Goal: Task Accomplishment & Management: Manage account settings

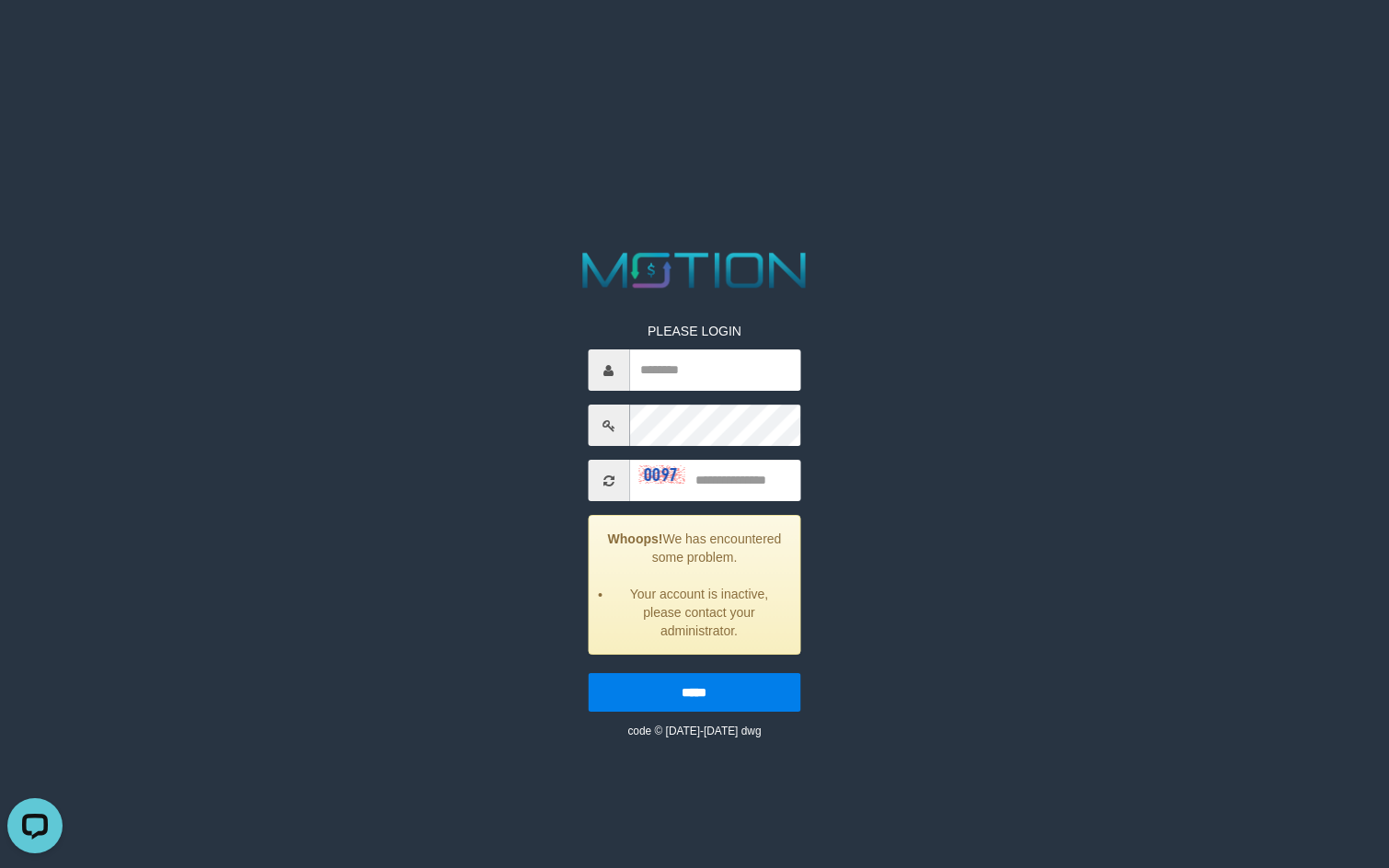
click at [610, 472] on span at bounding box center [608, 479] width 41 height 41
click at [605, 477] on icon at bounding box center [609, 480] width 11 height 13
click at [606, 477] on icon at bounding box center [609, 480] width 11 height 13
click at [605, 478] on icon at bounding box center [609, 480] width 11 height 13
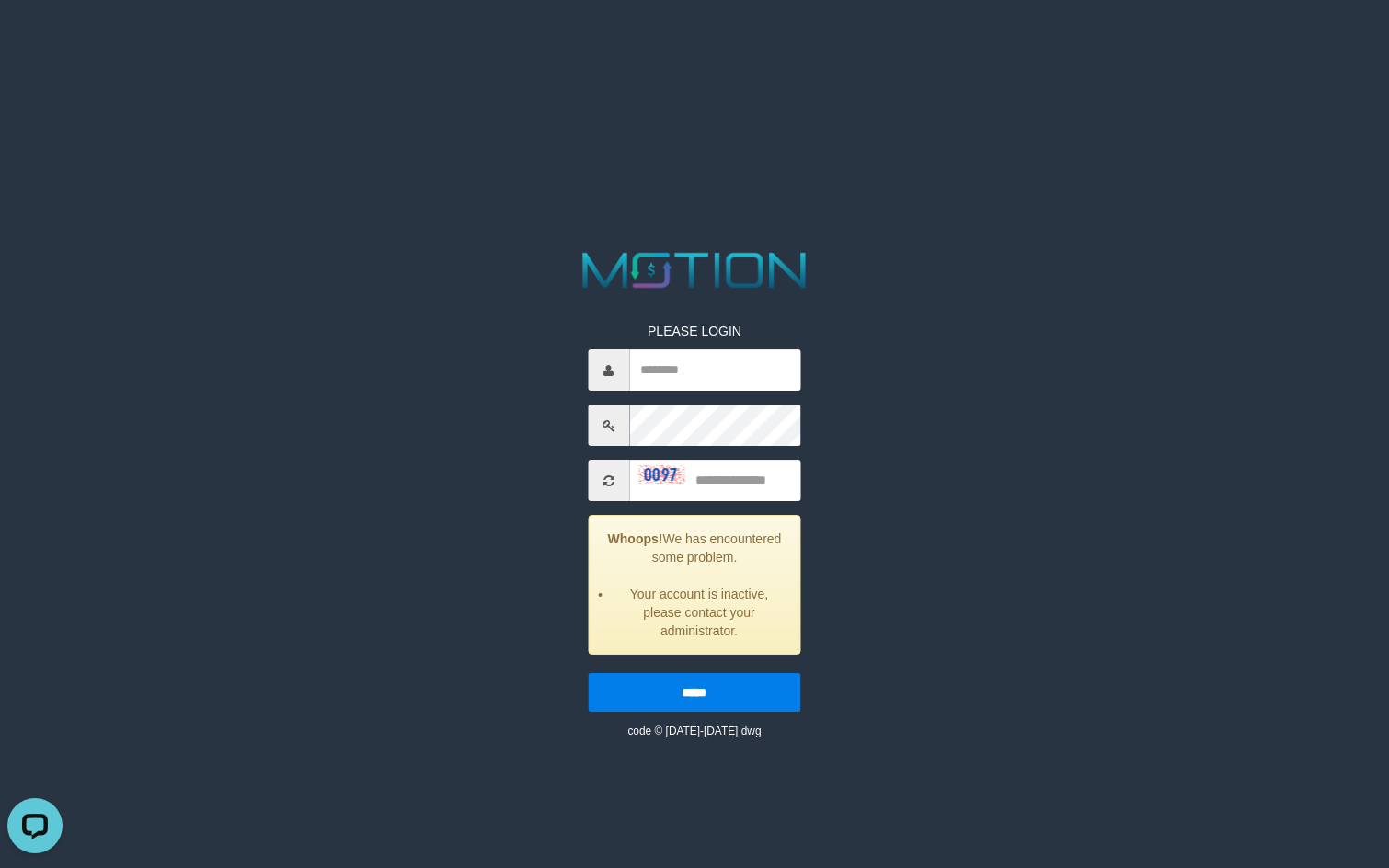
click at [606, 479] on icon at bounding box center [609, 480] width 11 height 13
click at [606, 480] on icon at bounding box center [609, 480] width 11 height 13
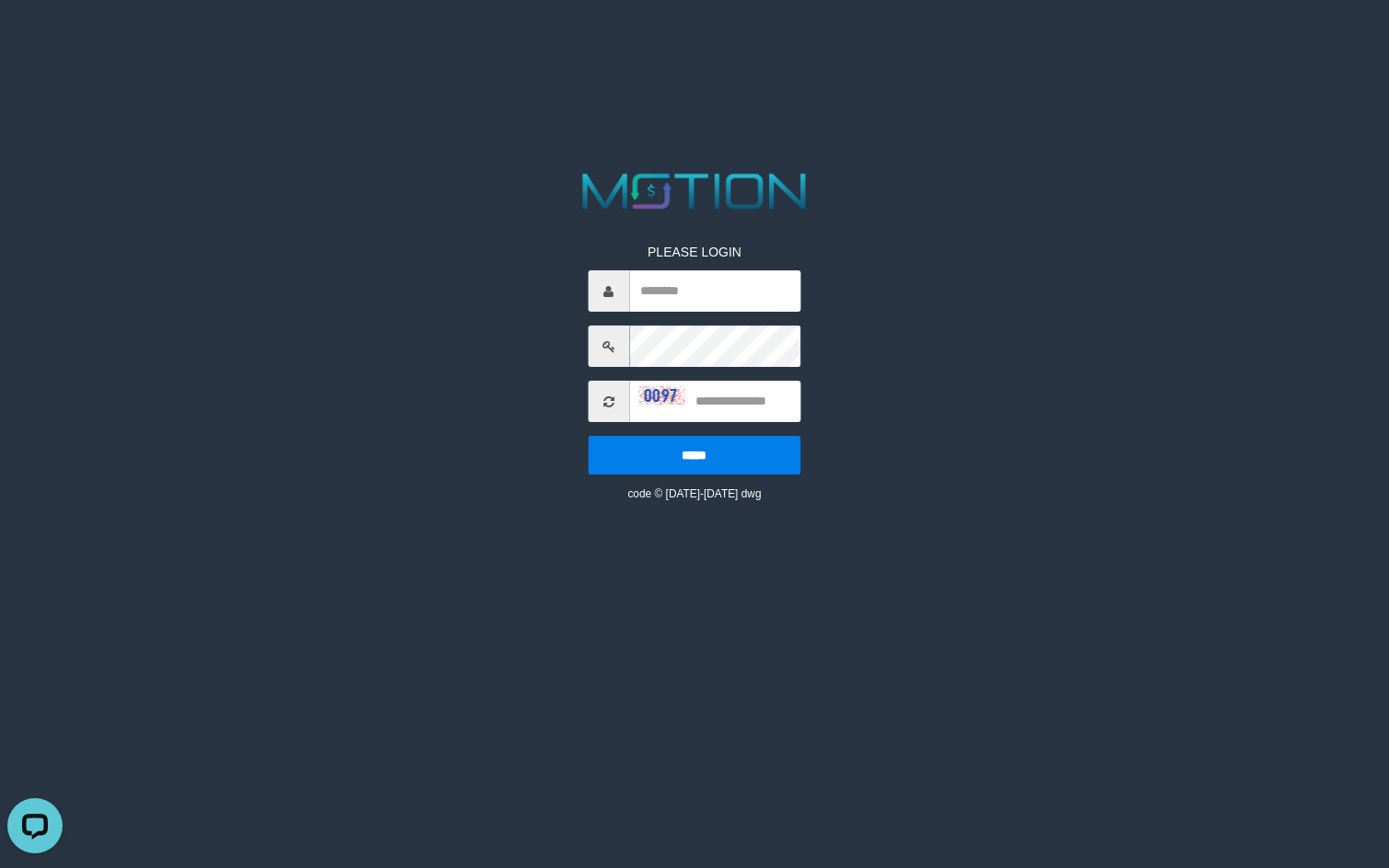
click at [607, 398] on icon at bounding box center [609, 402] width 11 height 13
click at [608, 397] on icon at bounding box center [609, 402] width 11 height 13
click at [609, 396] on icon at bounding box center [609, 402] width 11 height 13
click at [598, 399] on span at bounding box center [608, 401] width 41 height 41
click at [606, 399] on icon at bounding box center [609, 402] width 11 height 13
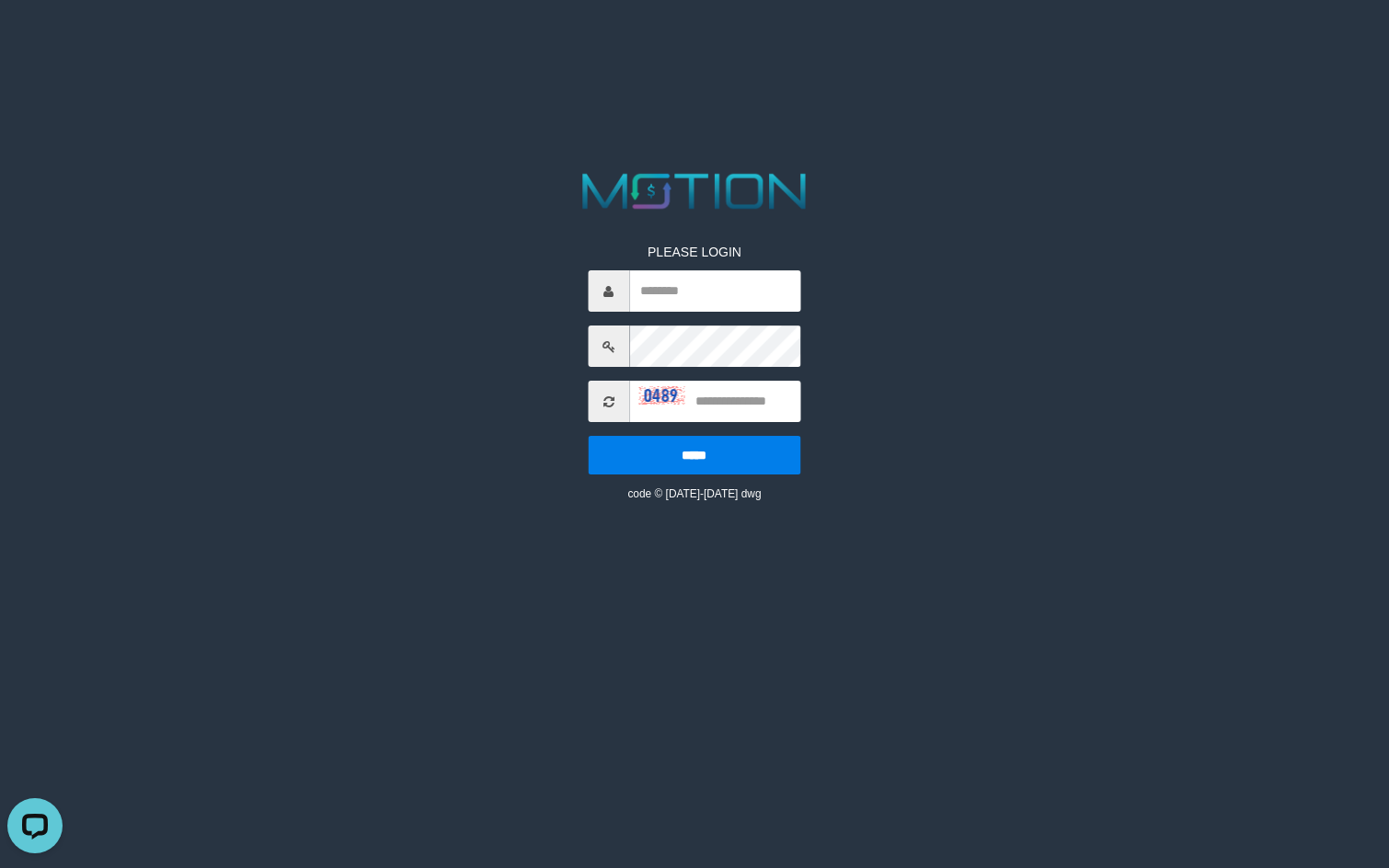
click at [606, 400] on icon at bounding box center [609, 402] width 11 height 13
click at [605, 400] on icon at bounding box center [609, 402] width 11 height 13
click at [605, 399] on icon at bounding box center [609, 402] width 11 height 13
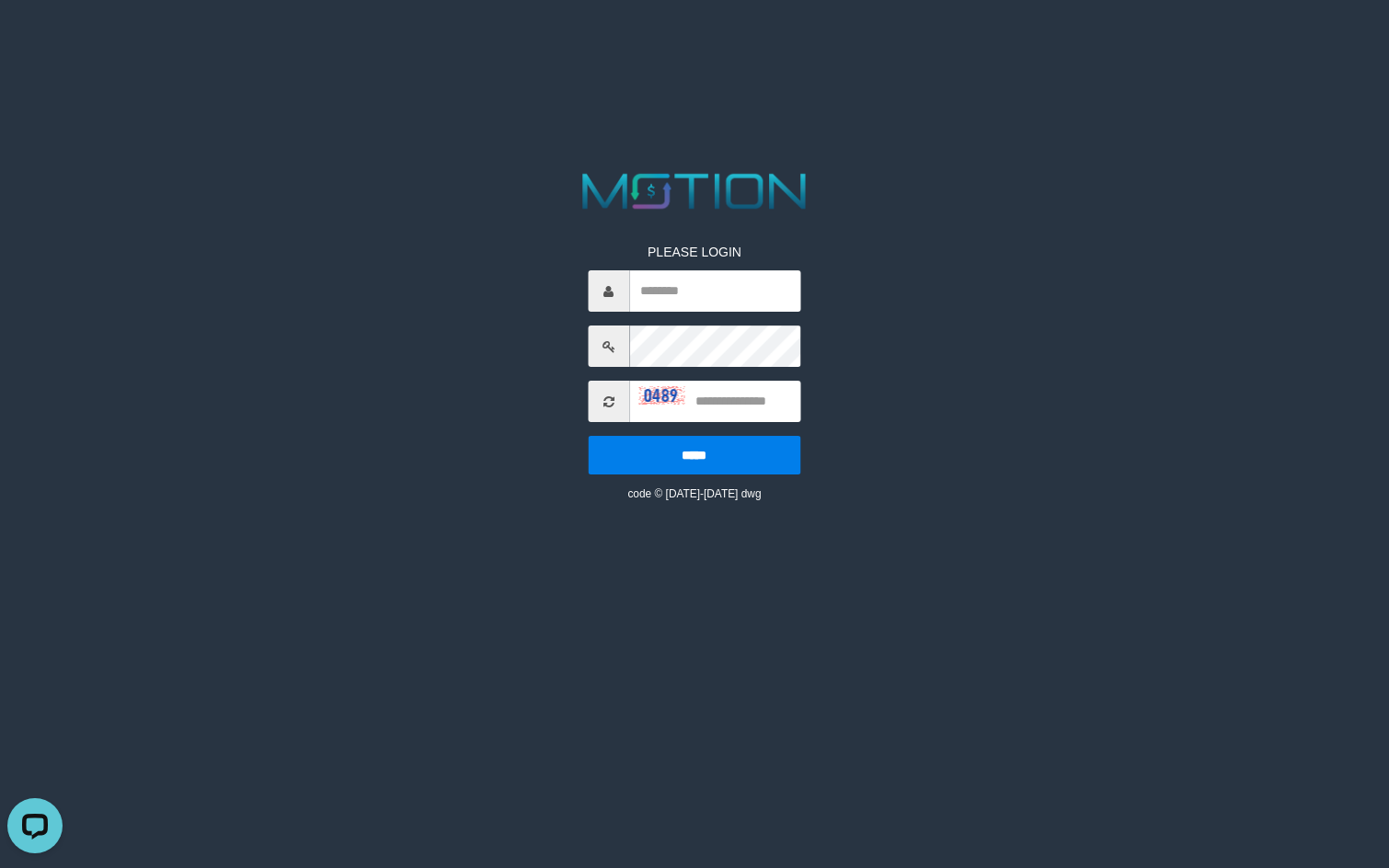
click at [605, 399] on icon at bounding box center [609, 402] width 11 height 13
